Goal: Task Accomplishment & Management: Manage account settings

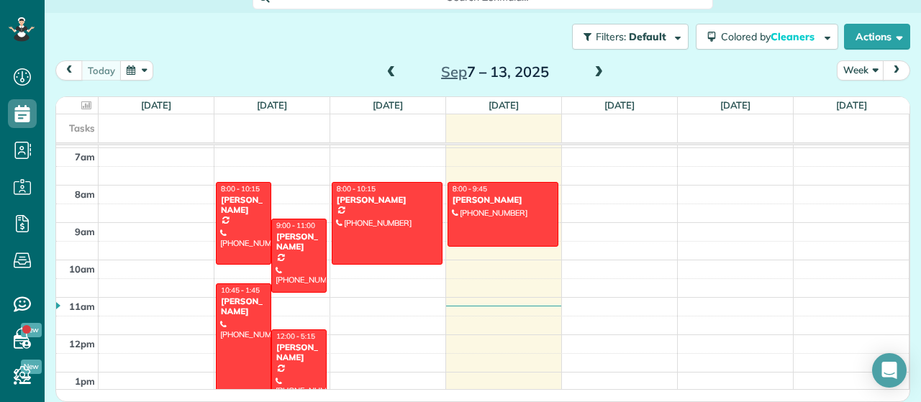
scroll to position [331, 0]
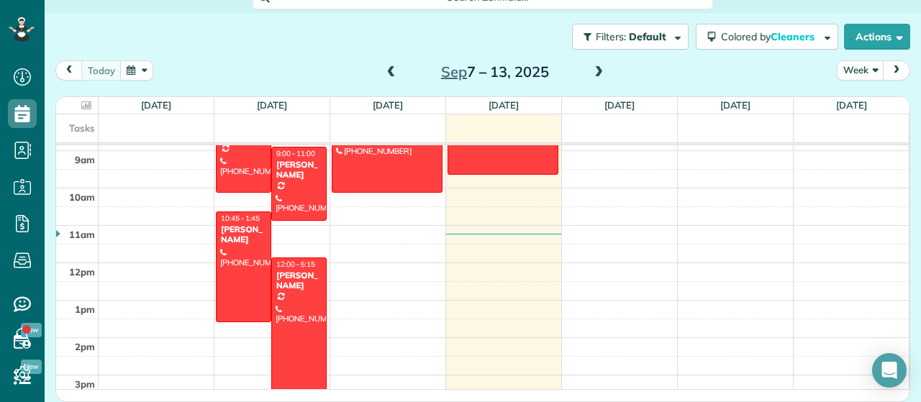
click at [140, 74] on button "button" at bounding box center [136, 69] width 33 height 19
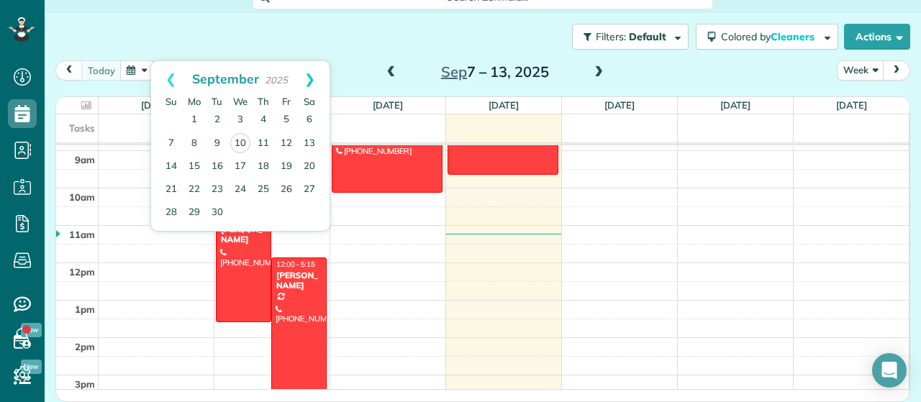
click at [309, 74] on link "Next" at bounding box center [310, 79] width 40 height 36
click at [125, 74] on button "button" at bounding box center [136, 69] width 33 height 19
click at [313, 80] on link "Next" at bounding box center [310, 79] width 40 height 36
click at [366, 42] on div "Filters: Default Colored by Cleaners Color by Cleaner Color by Team Color by St…" at bounding box center [483, 37] width 877 height 48
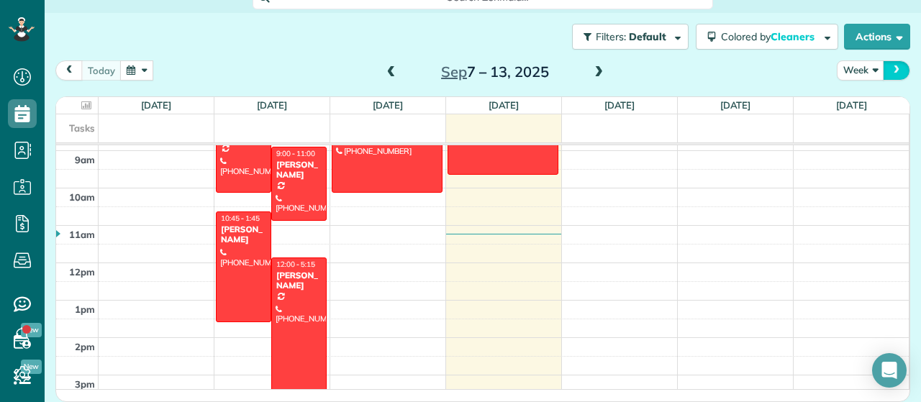
click at [895, 70] on span "next" at bounding box center [897, 69] width 12 height 9
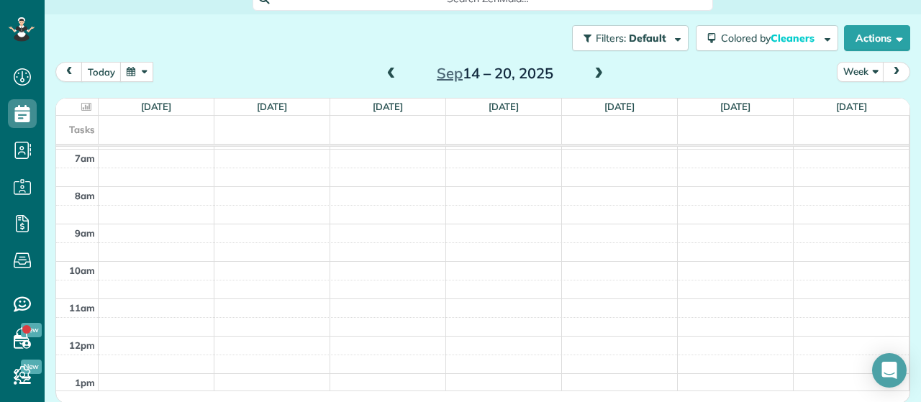
click at [895, 70] on span "next" at bounding box center [897, 71] width 12 height 9
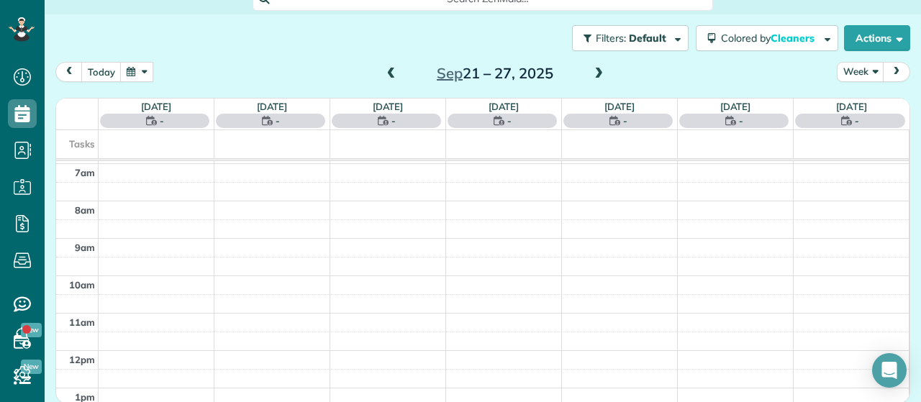
click at [895, 70] on span "next" at bounding box center [897, 71] width 12 height 9
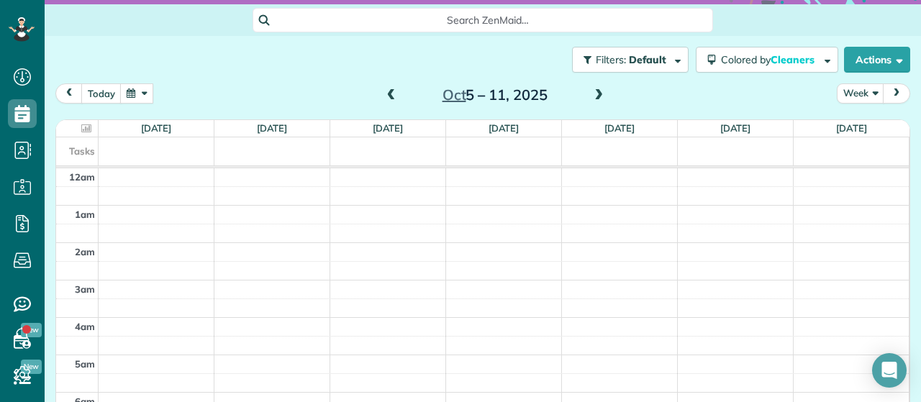
scroll to position [139, 0]
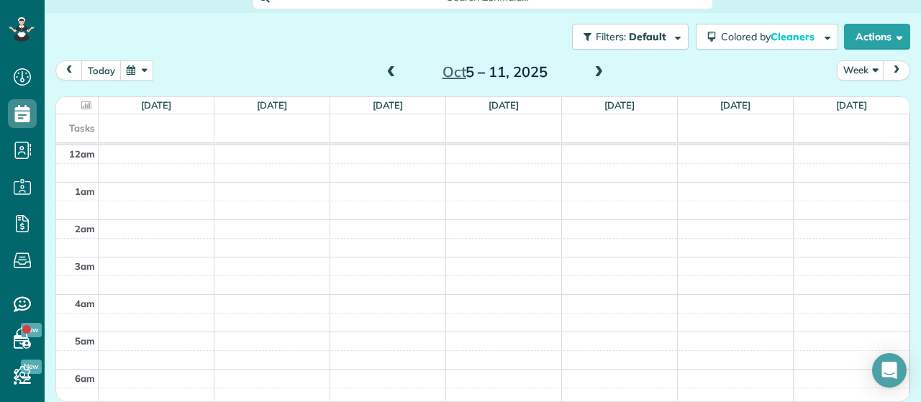
click at [898, 69] on span "next" at bounding box center [897, 69] width 12 height 9
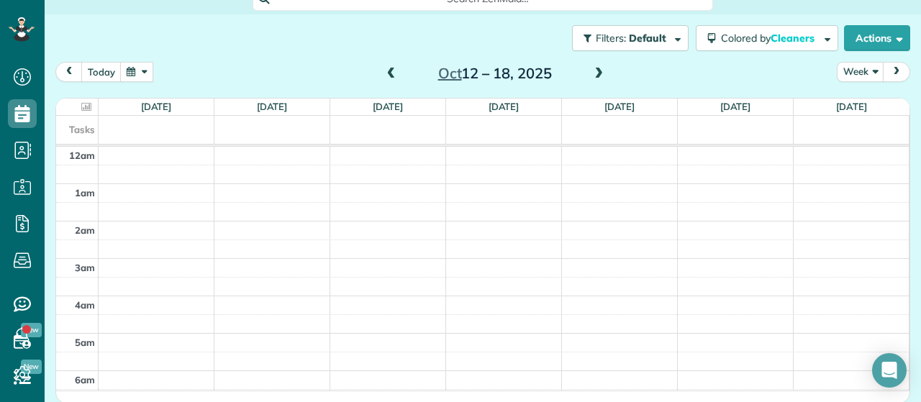
scroll to position [0, 0]
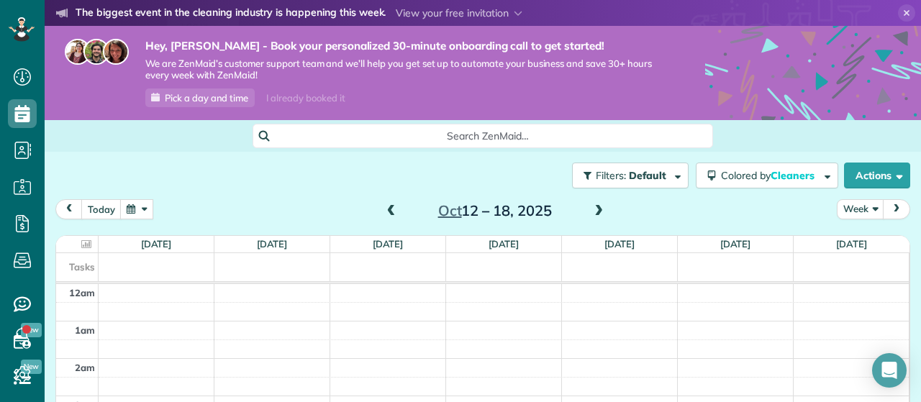
click at [394, 208] on span at bounding box center [392, 211] width 16 height 13
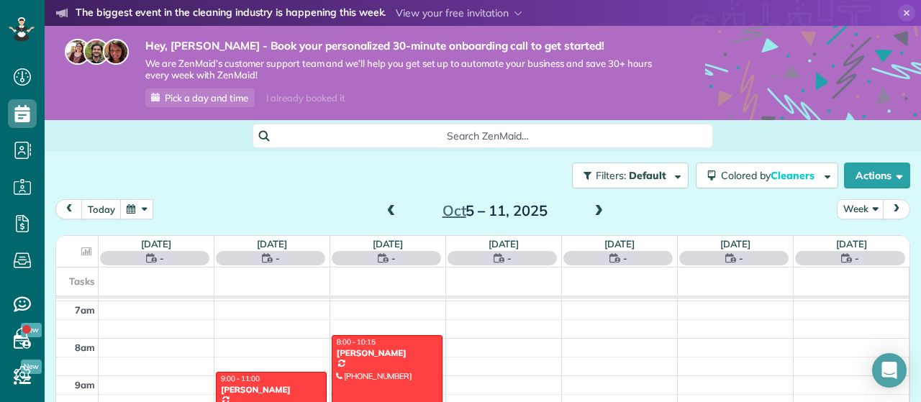
scroll to position [259, 0]
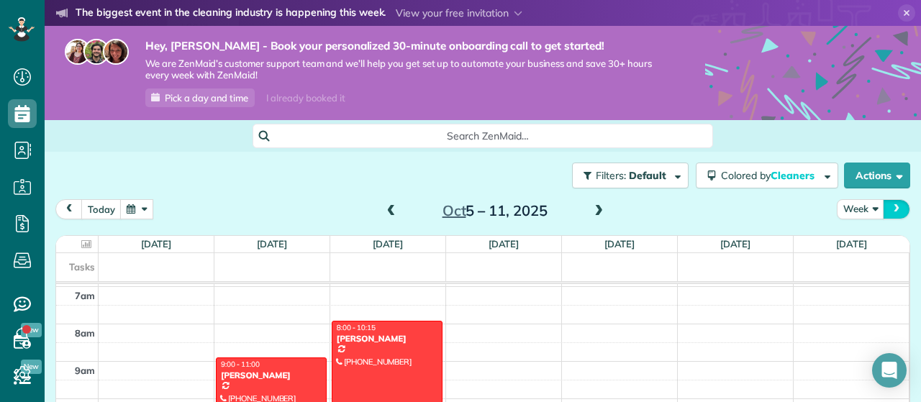
click at [895, 207] on span "next" at bounding box center [897, 208] width 12 height 9
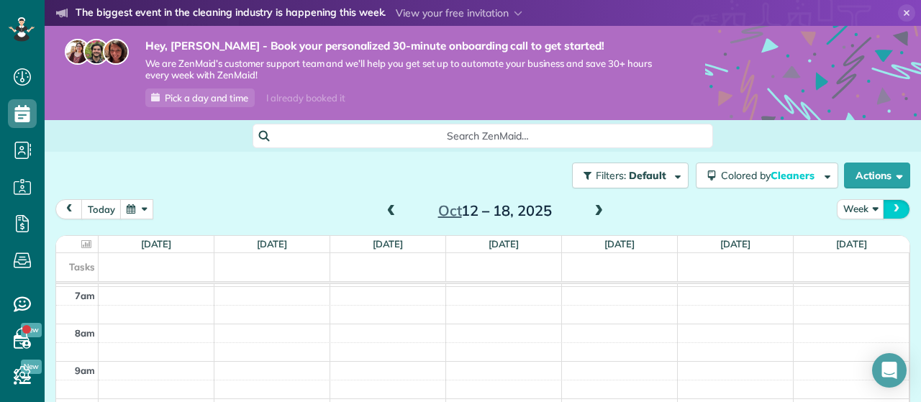
click at [895, 207] on span "next" at bounding box center [897, 208] width 12 height 9
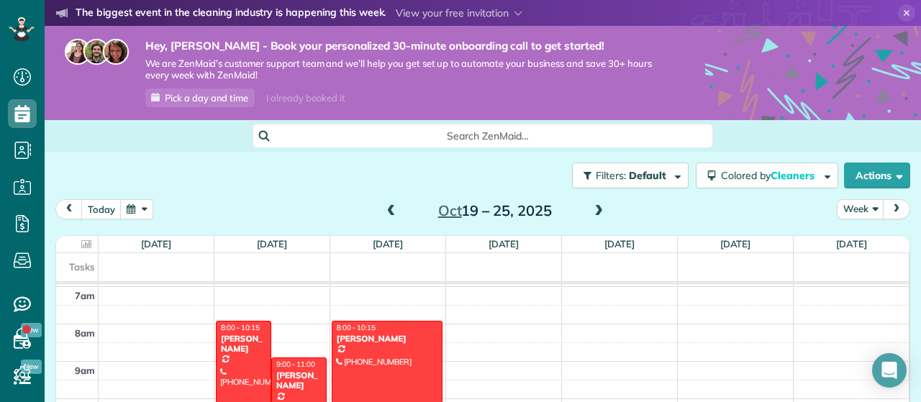
drag, startPoint x: 552, startPoint y: 185, endPoint x: 574, endPoint y: 103, distance: 85.0
click at [565, 103] on main "YOU'RE INVITED The biggest event in the cleaning industry is happening this wee…" at bounding box center [483, 201] width 877 height 402
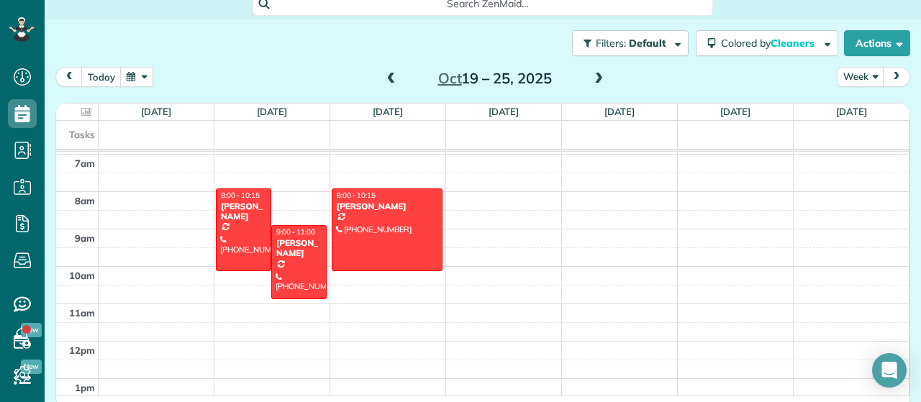
scroll to position [139, 0]
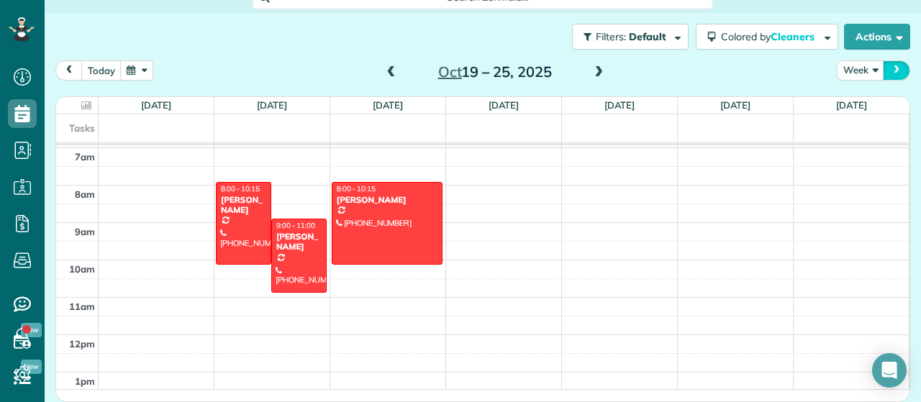
click at [894, 67] on span "next" at bounding box center [897, 69] width 12 height 9
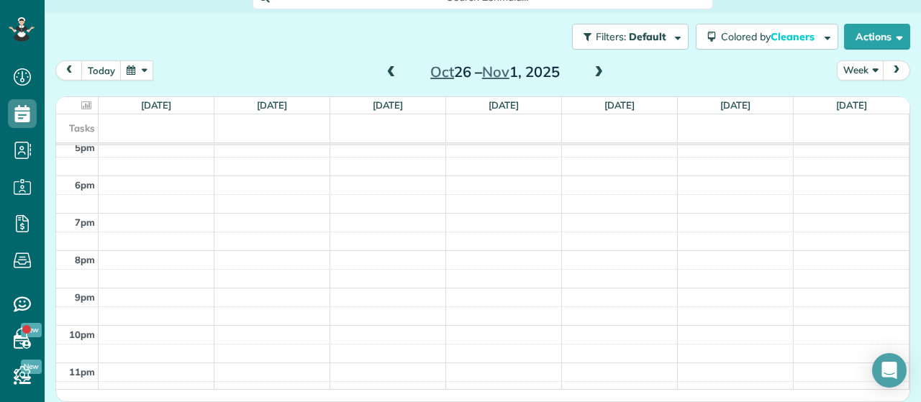
scroll to position [0, 0]
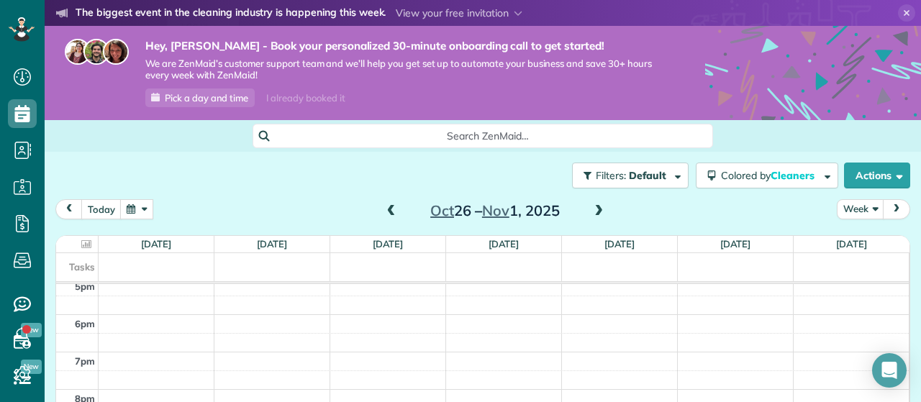
click at [390, 209] on span at bounding box center [392, 211] width 16 height 13
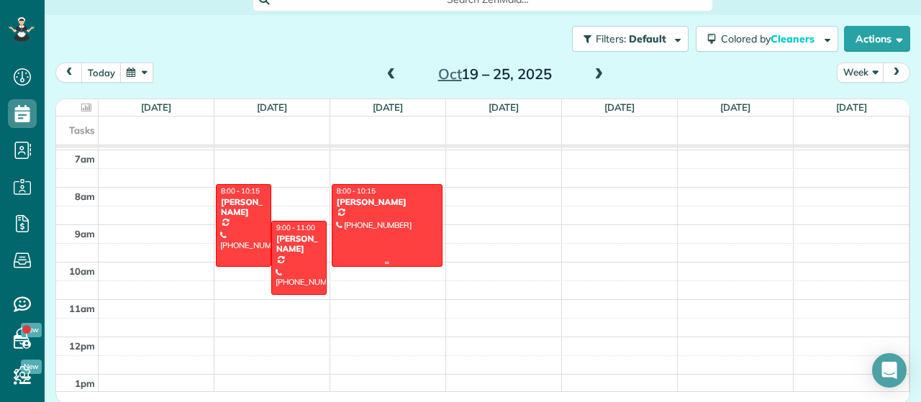
scroll to position [139, 0]
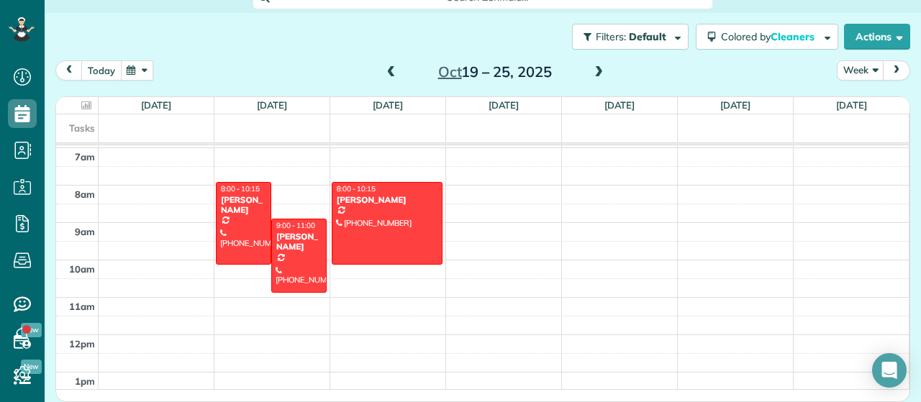
click at [91, 67] on button "today" at bounding box center [101, 69] width 40 height 19
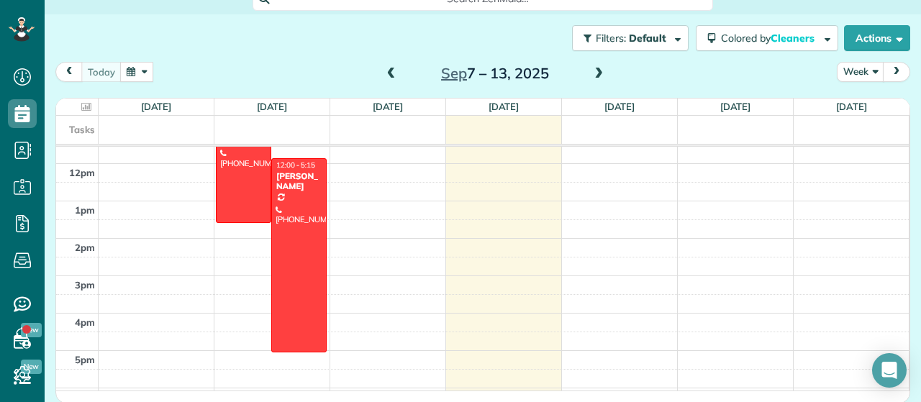
scroll to position [216, 0]
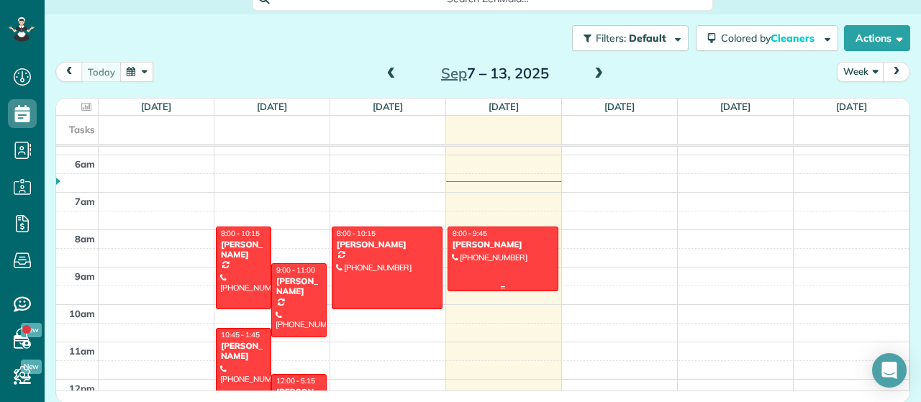
click at [509, 243] on div "[PERSON_NAME]" at bounding box center [503, 245] width 102 height 10
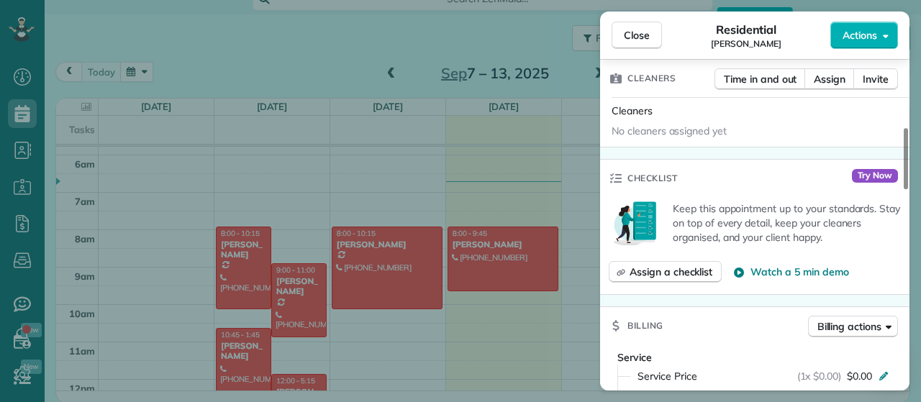
scroll to position [73, 0]
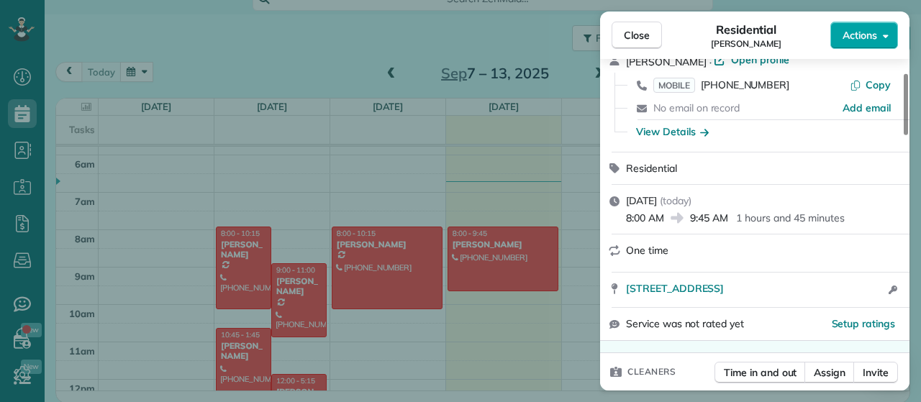
click at [849, 30] on span "Actions" at bounding box center [860, 35] width 35 height 14
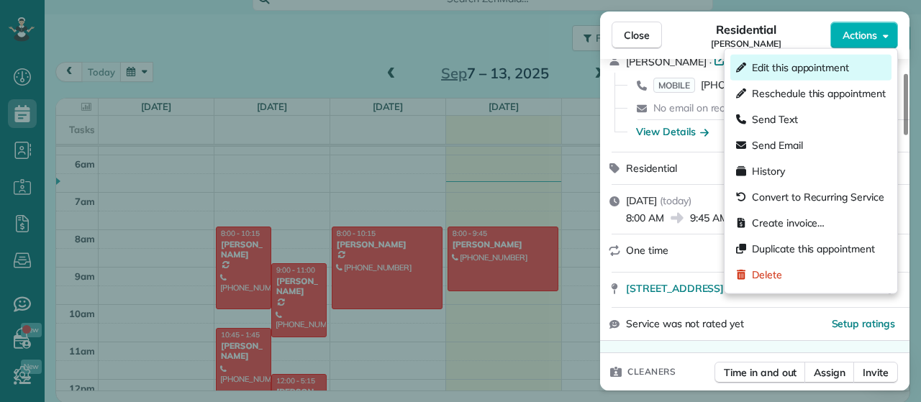
click at [836, 63] on span "Edit this appointment" at bounding box center [800, 67] width 97 height 14
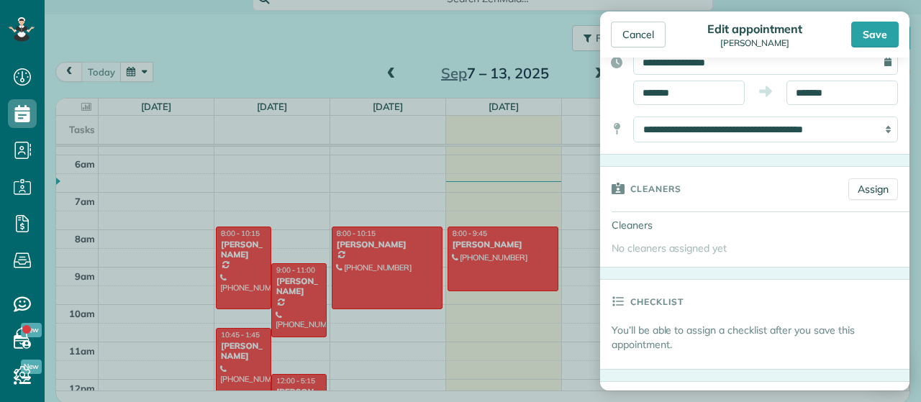
scroll to position [150, 0]
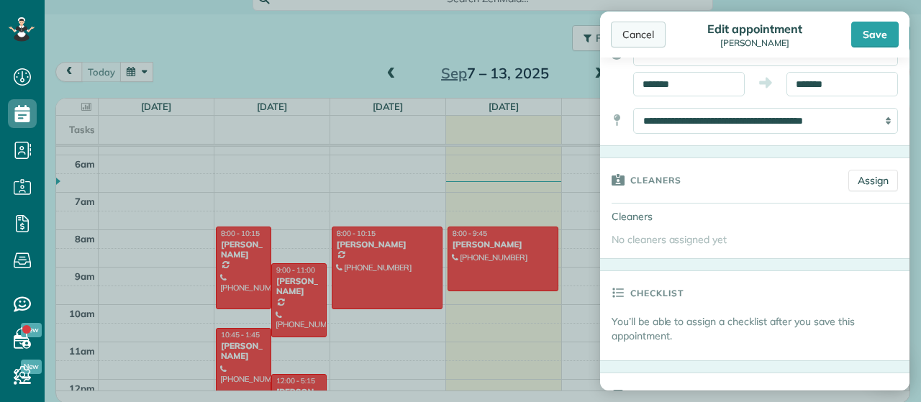
click at [663, 42] on div "Cancel" at bounding box center [638, 35] width 55 height 26
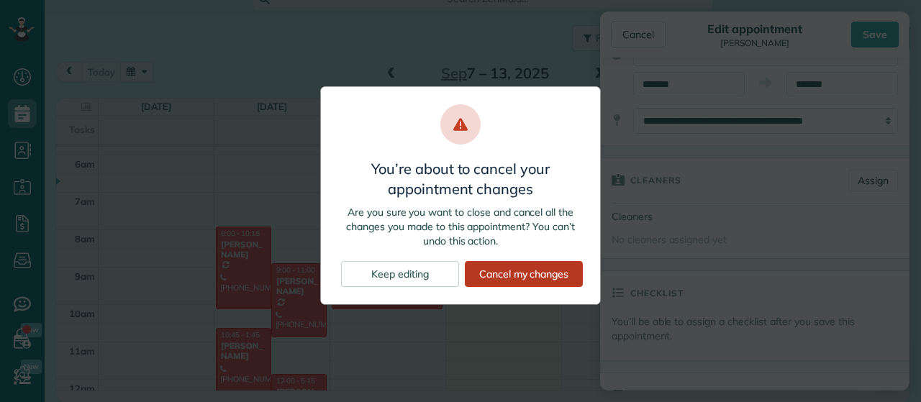
click at [518, 274] on div "Cancel my changes" at bounding box center [524, 274] width 118 height 26
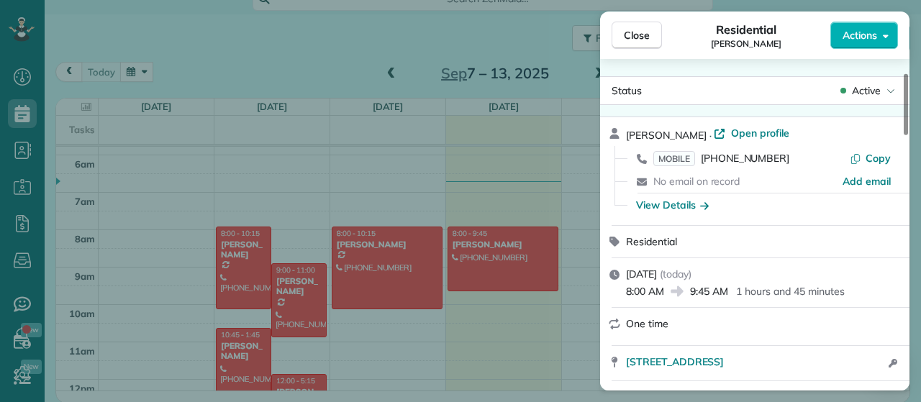
scroll to position [73, 0]
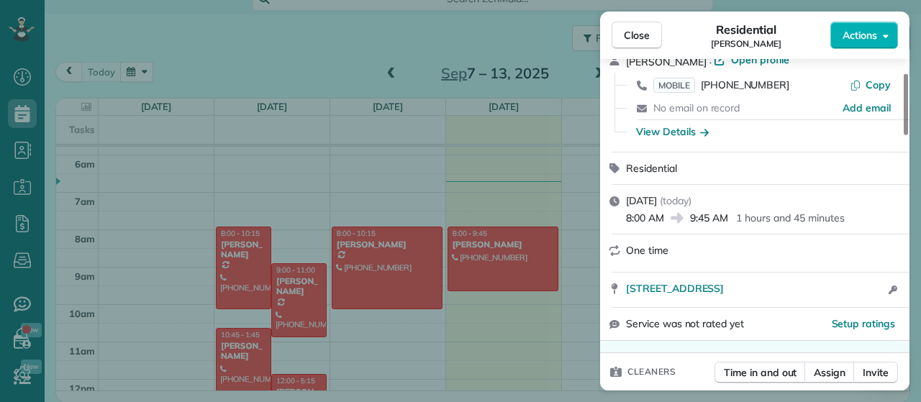
click at [637, 250] on span "One time" at bounding box center [647, 250] width 42 height 13
click at [614, 254] on icon at bounding box center [615, 250] width 11 height 11
click at [615, 254] on icon at bounding box center [615, 250] width 11 height 11
drag, startPoint x: 618, startPoint y: 254, endPoint x: 630, endPoint y: 254, distance: 11.5
click at [620, 254] on div "One time" at bounding box center [754, 253] width 309 height 37
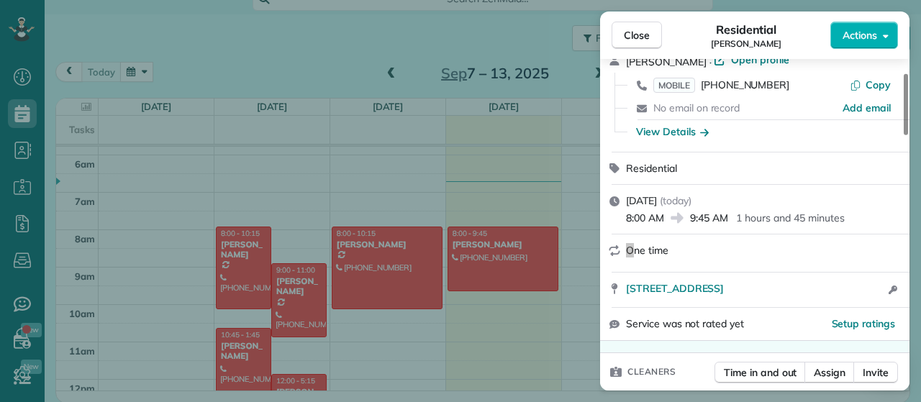
click at [631, 253] on span "One time" at bounding box center [647, 250] width 42 height 13
click at [633, 253] on span "One time" at bounding box center [647, 250] width 42 height 13
click at [636, 253] on span "One time" at bounding box center [647, 250] width 42 height 13
click at [682, 132] on div "View Details" at bounding box center [672, 132] width 73 height 14
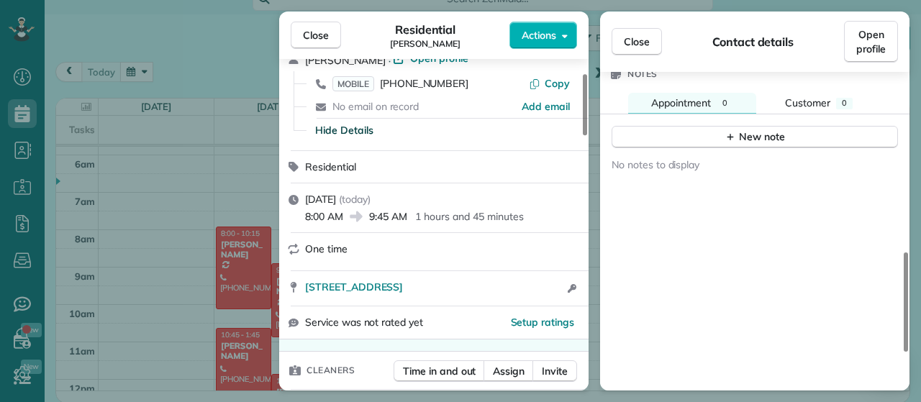
scroll to position [0, 0]
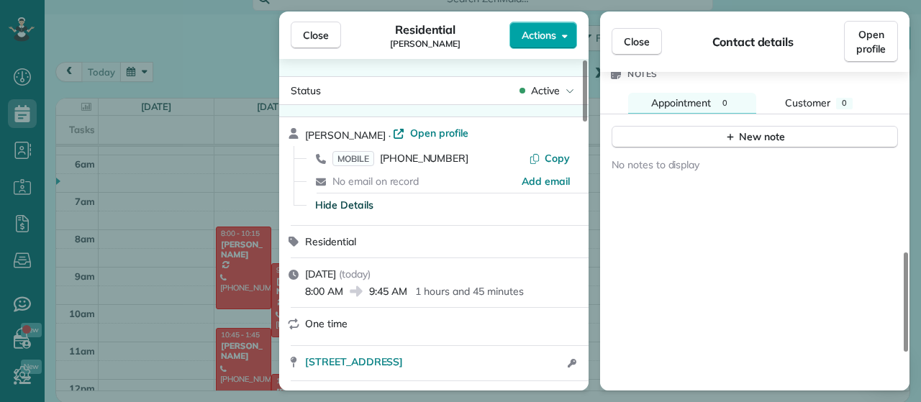
click at [546, 47] on button "Actions" at bounding box center [544, 35] width 68 height 27
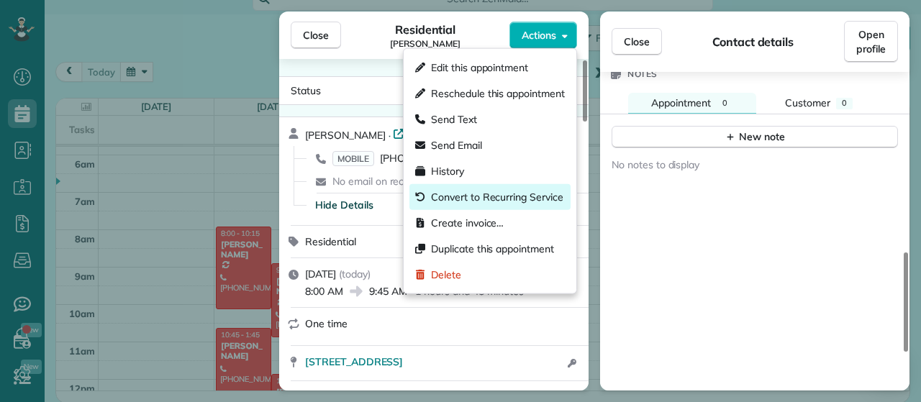
click at [505, 193] on span "Convert to Recurring Service" at bounding box center [497, 197] width 132 height 14
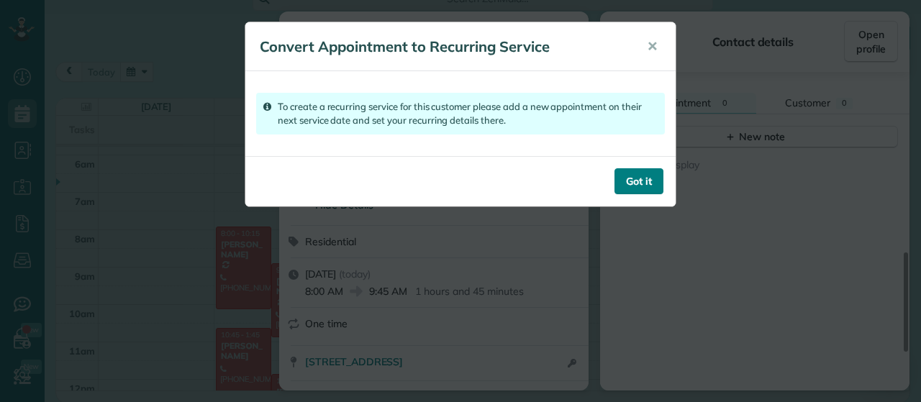
click at [647, 176] on button "Got it" at bounding box center [639, 181] width 49 height 26
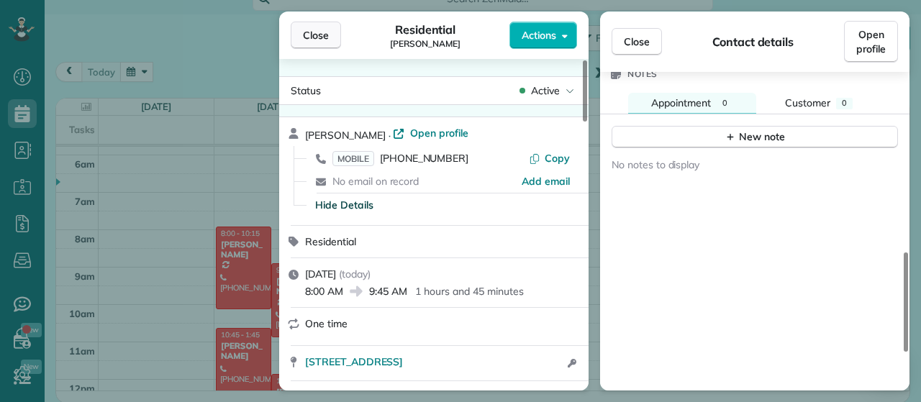
click at [306, 43] on button "Close" at bounding box center [316, 35] width 50 height 27
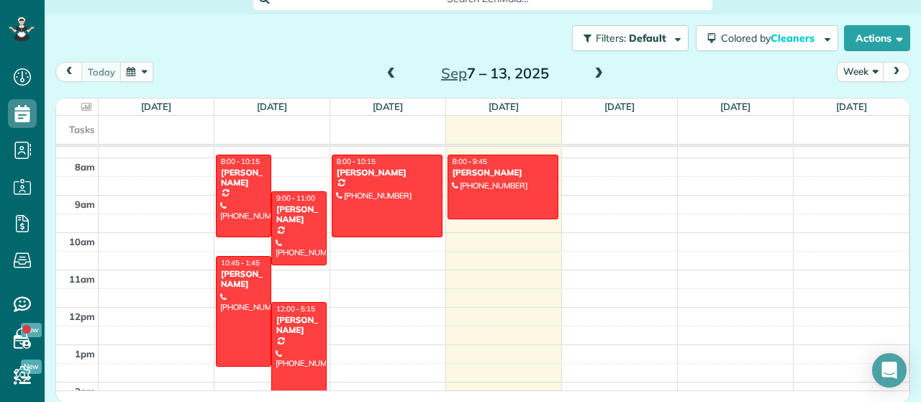
scroll to position [216, 0]
